Goal: Task Accomplishment & Management: Manage account settings

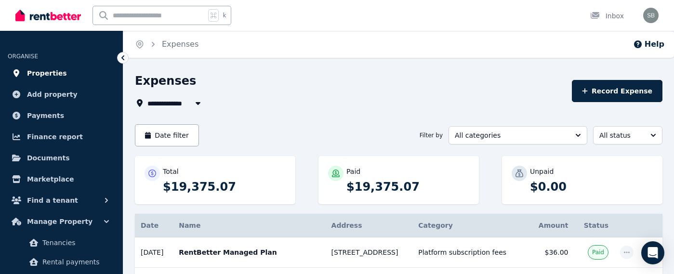
click at [51, 74] on span "Properties" at bounding box center [47, 73] width 40 height 12
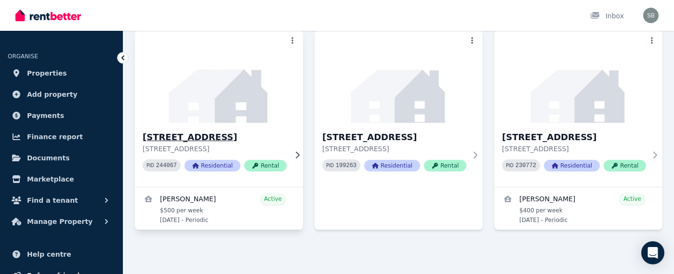
scroll to position [92, 0]
click at [391, 131] on h3 "[STREET_ADDRESS]" at bounding box center [394, 137] width 144 height 13
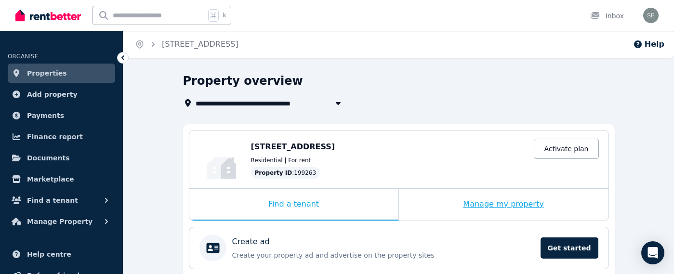
click at [447, 201] on div "Manage my property" at bounding box center [504, 205] width 210 height 32
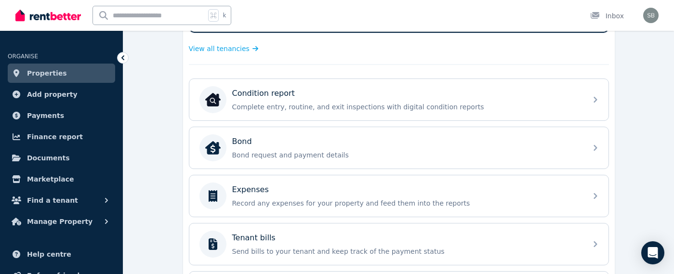
scroll to position [246, 0]
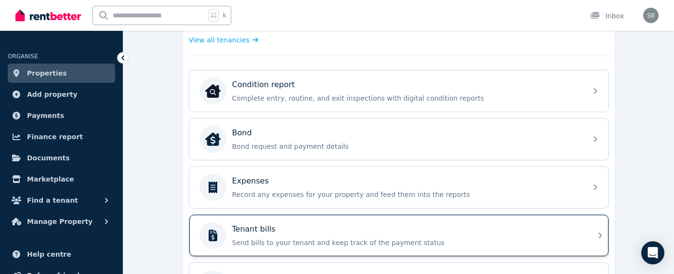
click at [443, 225] on div "Tenant bills" at bounding box center [406, 230] width 349 height 12
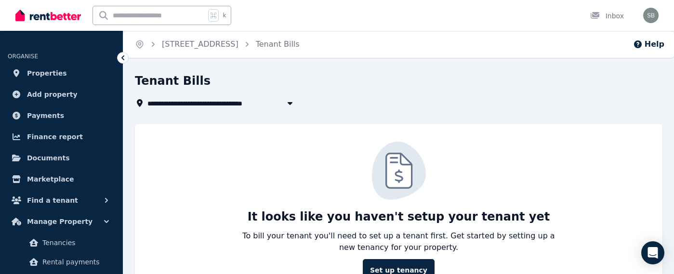
click at [152, 45] on icon "Breadcrumb" at bounding box center [153, 44] width 3 height 5
click at [152, 45] on icon "Breadcrumb" at bounding box center [153, 45] width 10 height 10
click at [139, 44] on icon "Breadcrumb" at bounding box center [140, 45] width 10 height 10
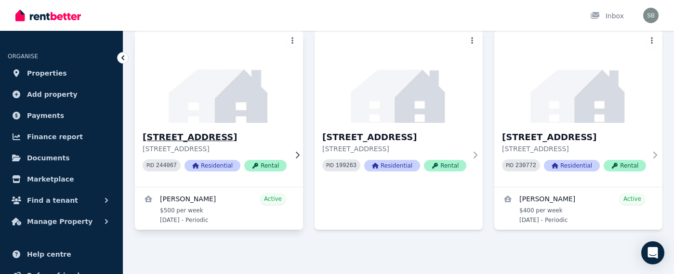
scroll to position [97, 0]
click at [224, 131] on h3 "[STREET_ADDRESS]" at bounding box center [215, 137] width 144 height 13
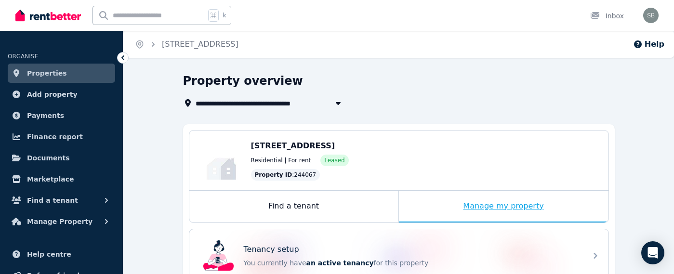
click at [457, 206] on div "Manage my property" at bounding box center [504, 207] width 210 height 32
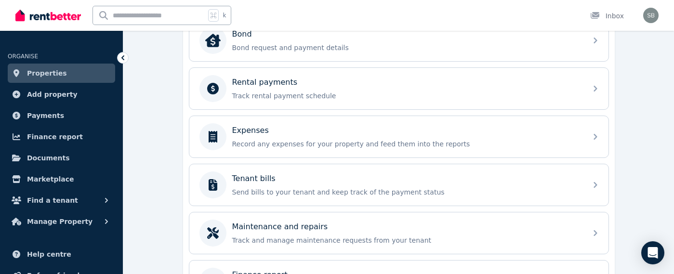
scroll to position [385, 0]
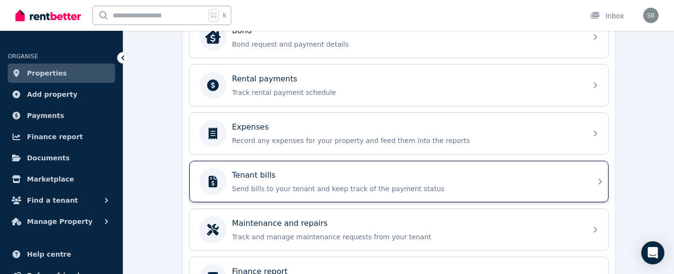
click at [379, 166] on div "Tenant bills Send bills to your tenant and keep track of the payment status" at bounding box center [398, 181] width 419 height 41
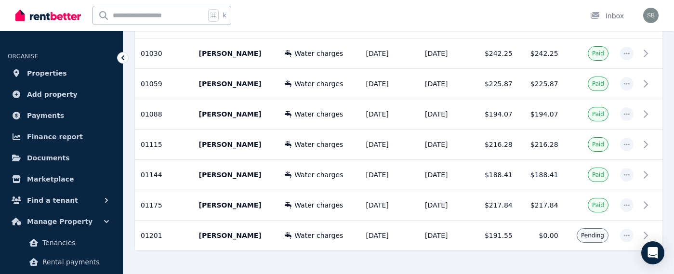
scroll to position [317, 0]
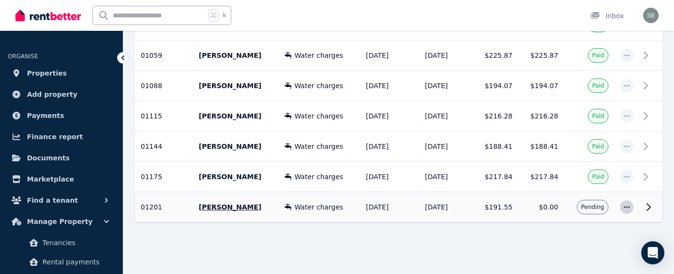
click at [628, 206] on icon "button" at bounding box center [627, 206] width 6 height 1
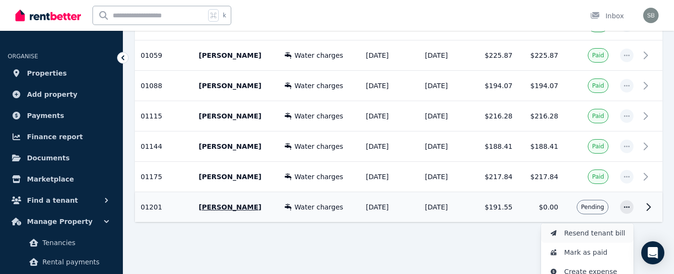
click at [613, 234] on span "Resend tenant bill" at bounding box center [595, 233] width 62 height 12
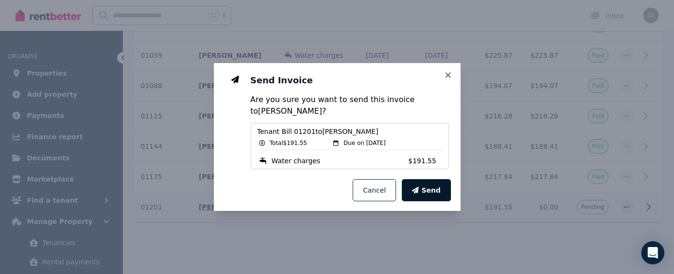
click at [425, 198] on button "Send" at bounding box center [426, 190] width 49 height 22
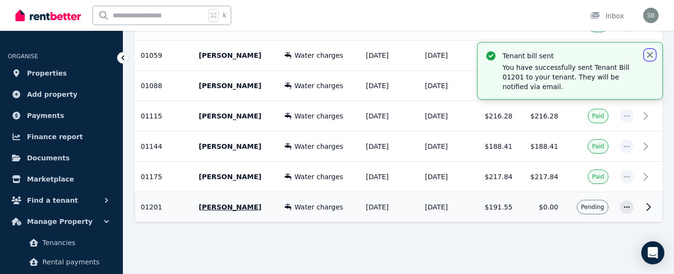
click at [648, 54] on icon "button" at bounding box center [650, 55] width 6 height 6
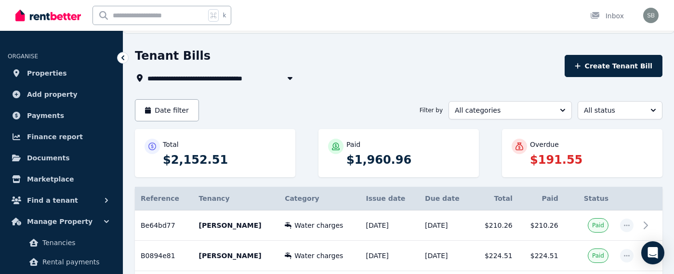
scroll to position [0, 0]
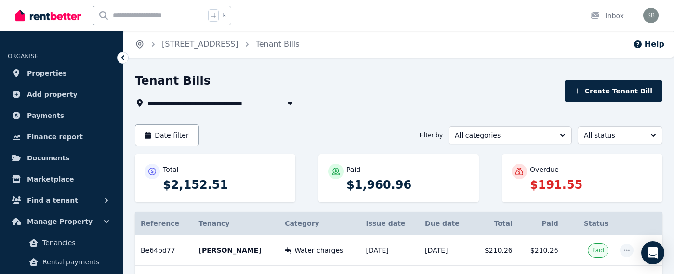
click at [139, 44] on icon "Breadcrumb" at bounding box center [140, 45] width 10 height 10
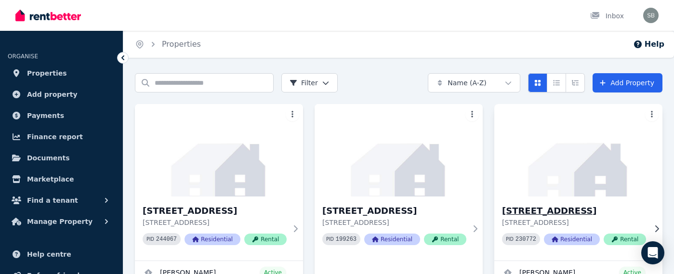
click at [522, 209] on h3 "[STREET_ADDRESS]" at bounding box center [574, 210] width 144 height 13
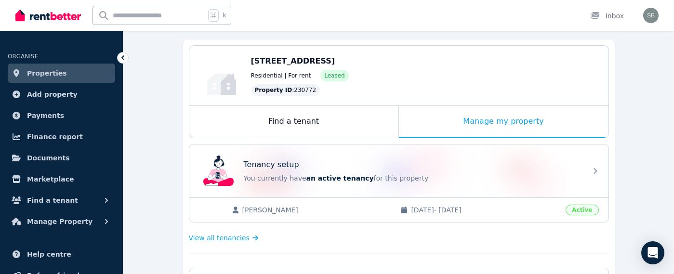
scroll to position [122, 0]
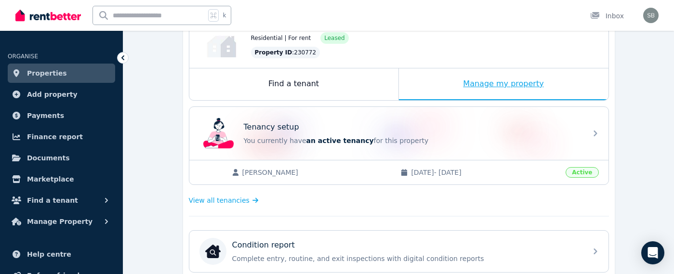
click at [505, 83] on div "Manage my property" at bounding box center [504, 84] width 210 height 32
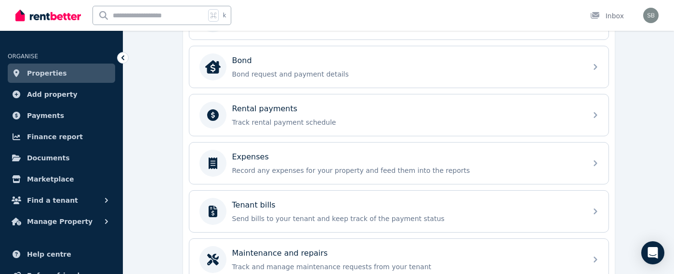
scroll to position [384, 0]
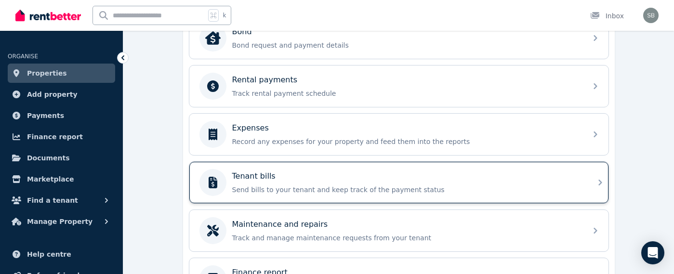
click at [422, 182] on div "Tenant bills Send bills to your tenant and keep track of the payment status" at bounding box center [406, 183] width 349 height 24
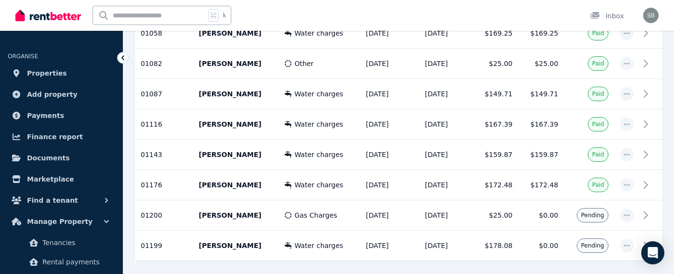
scroll to position [377, 0]
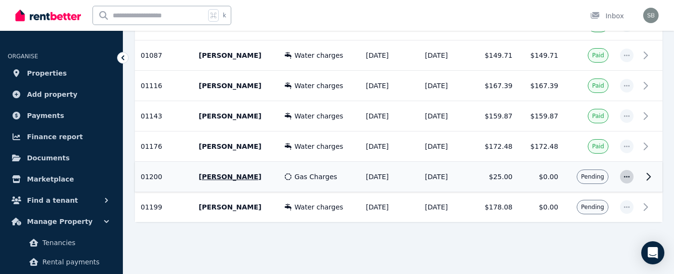
click at [625, 177] on icon "button" at bounding box center [627, 176] width 8 height 7
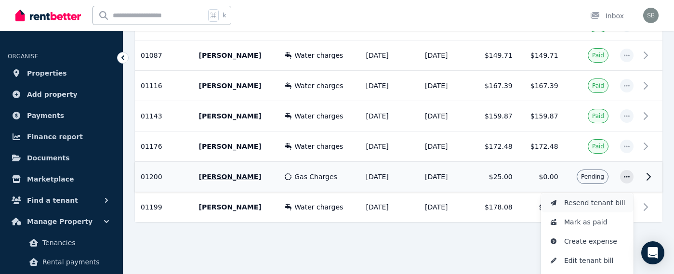
click at [606, 204] on span "Resend tenant bill" at bounding box center [595, 203] width 62 height 12
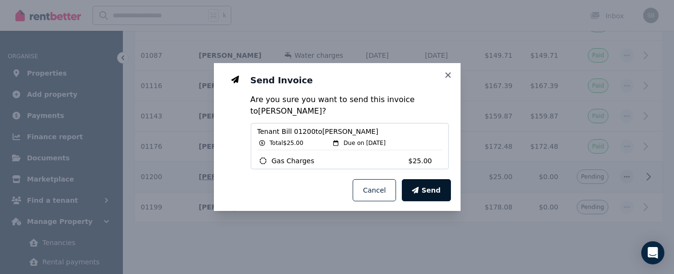
click at [428, 192] on span "Send" at bounding box center [431, 190] width 19 height 10
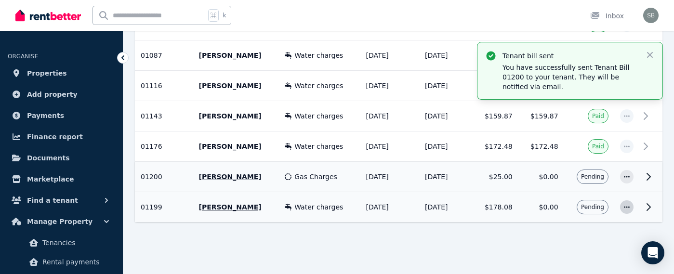
click at [626, 208] on icon "button" at bounding box center [627, 207] width 8 height 7
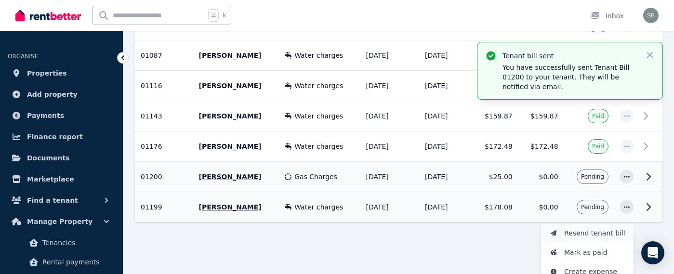
click at [612, 233] on span "Resend tenant bill" at bounding box center [595, 233] width 62 height 12
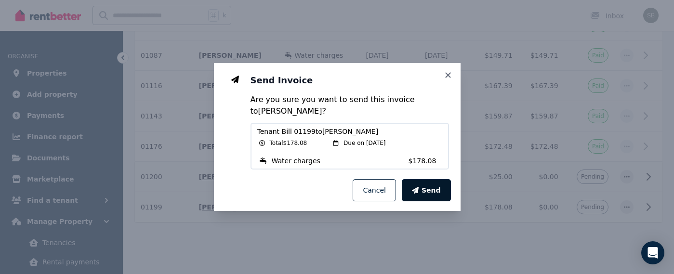
click at [436, 190] on span "Send" at bounding box center [431, 190] width 19 height 10
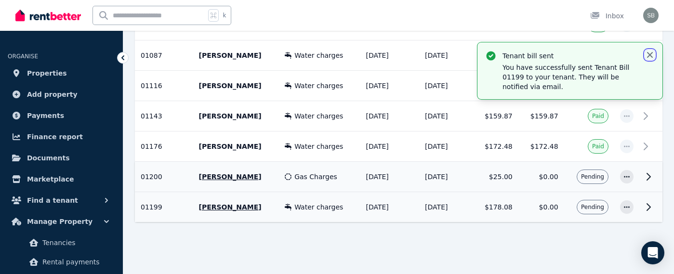
click at [652, 53] on icon "button" at bounding box center [650, 55] width 6 height 6
